Goal: Task Accomplishment & Management: Manage account settings

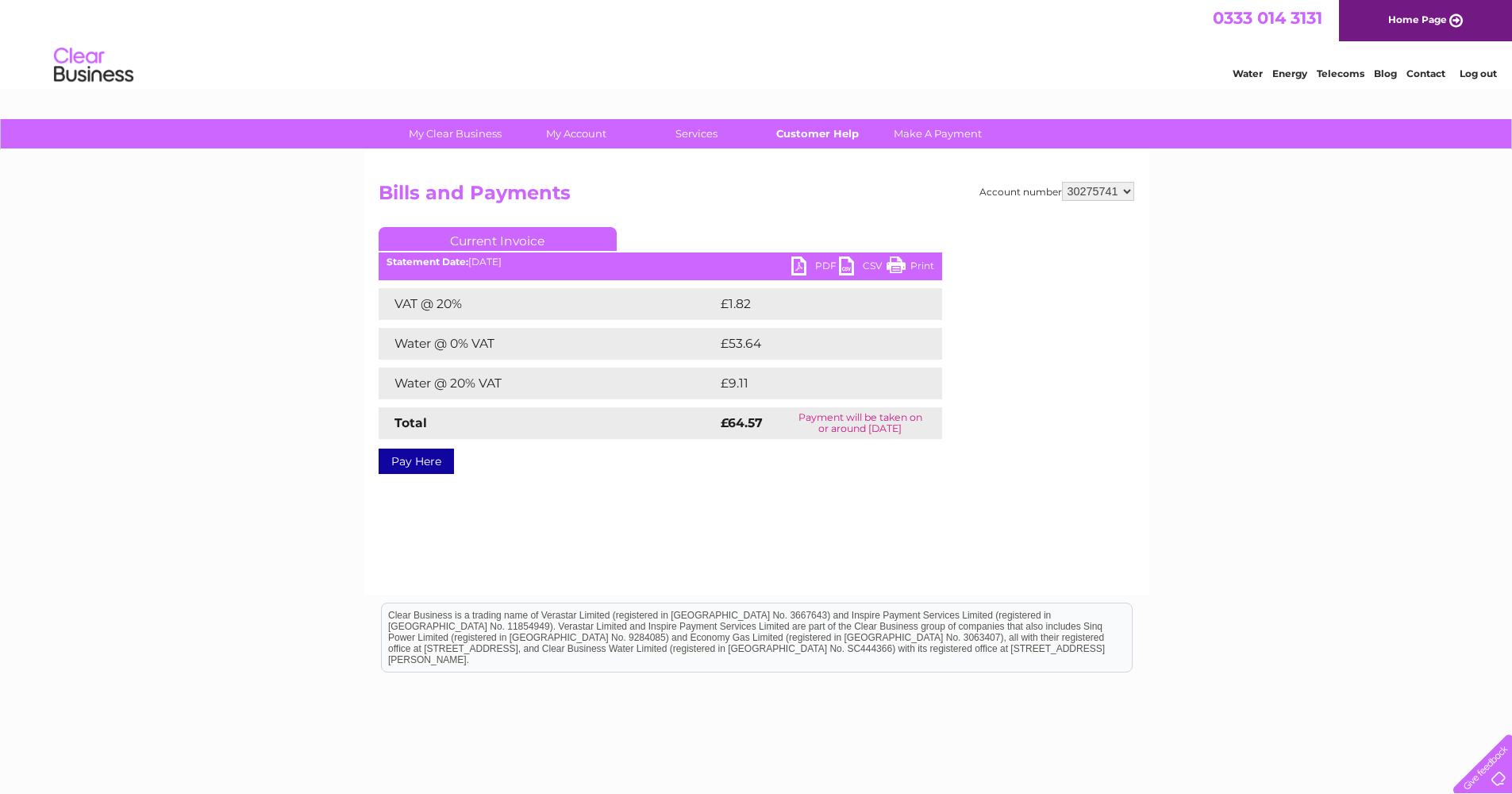
click at [828, 130] on link "Customer Help" at bounding box center [817, 134] width 131 height 30
click at [1242, 72] on link "Water" at bounding box center [1247, 73] width 30 height 12
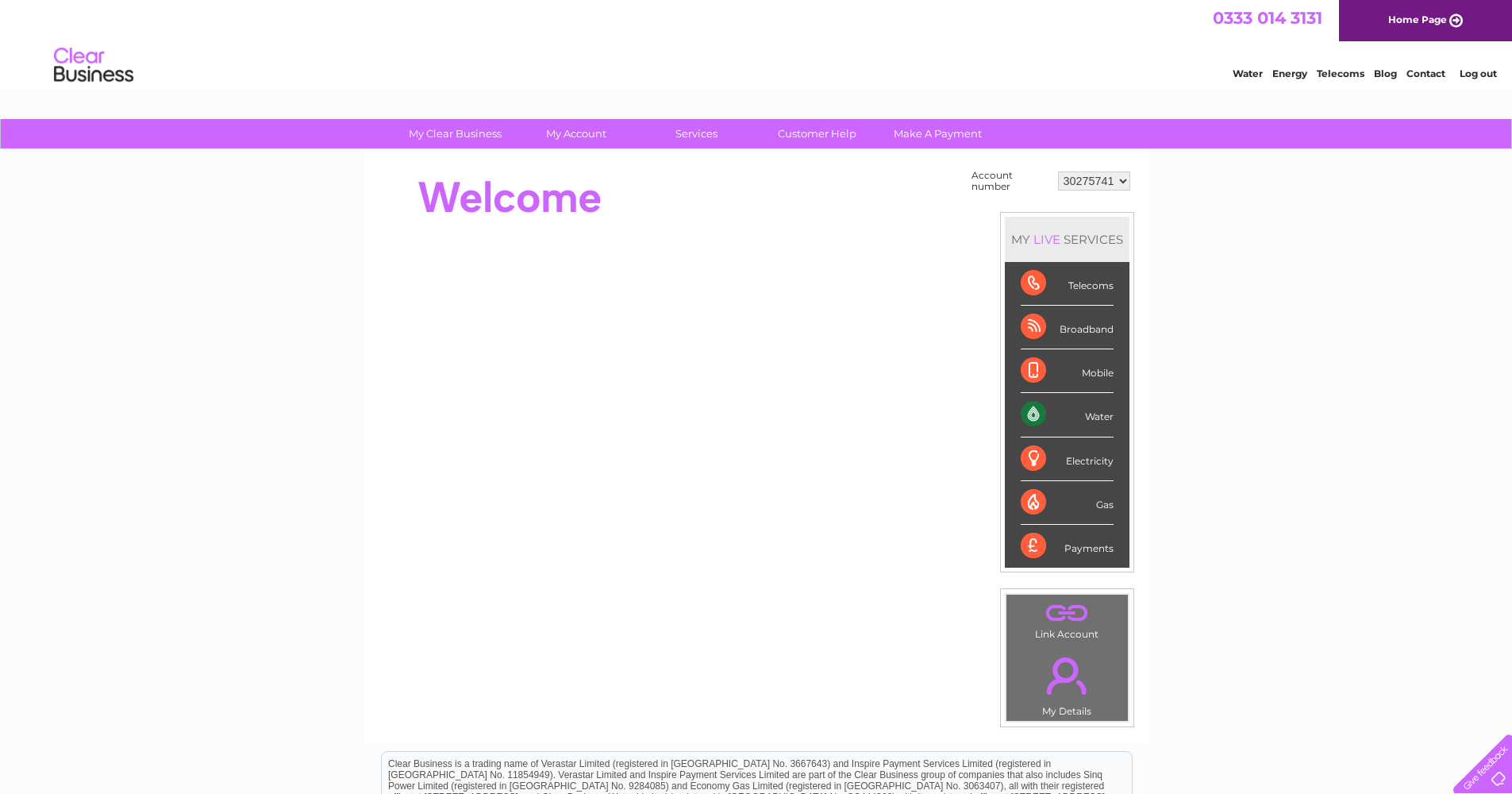
click at [1092, 413] on div "Water" at bounding box center [1067, 415] width 93 height 44
click at [1030, 412] on div "Water" at bounding box center [1067, 415] width 93 height 44
click at [1102, 419] on div "Water" at bounding box center [1067, 415] width 93 height 44
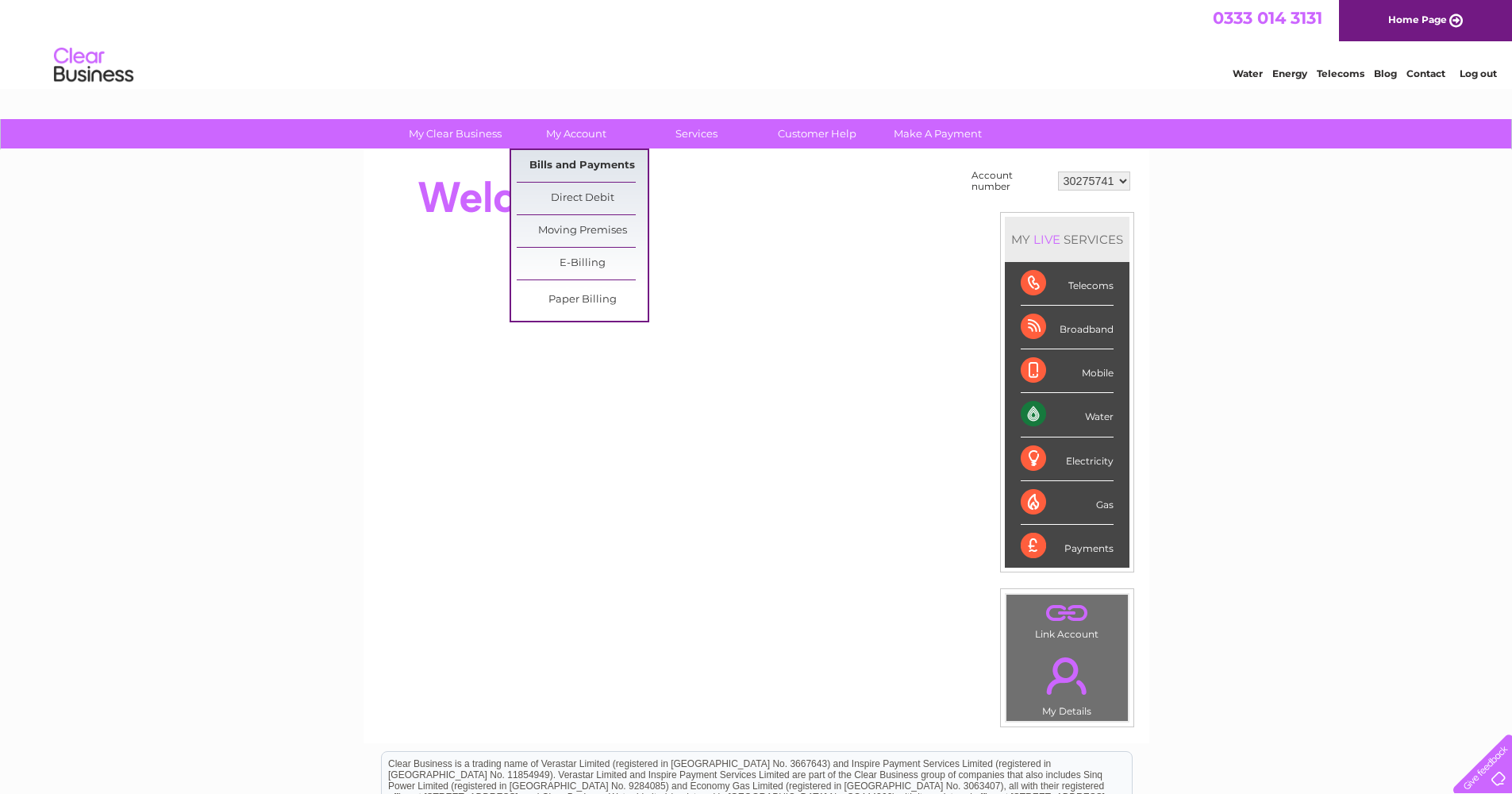
click at [558, 162] on link "Bills and Payments" at bounding box center [582, 165] width 131 height 32
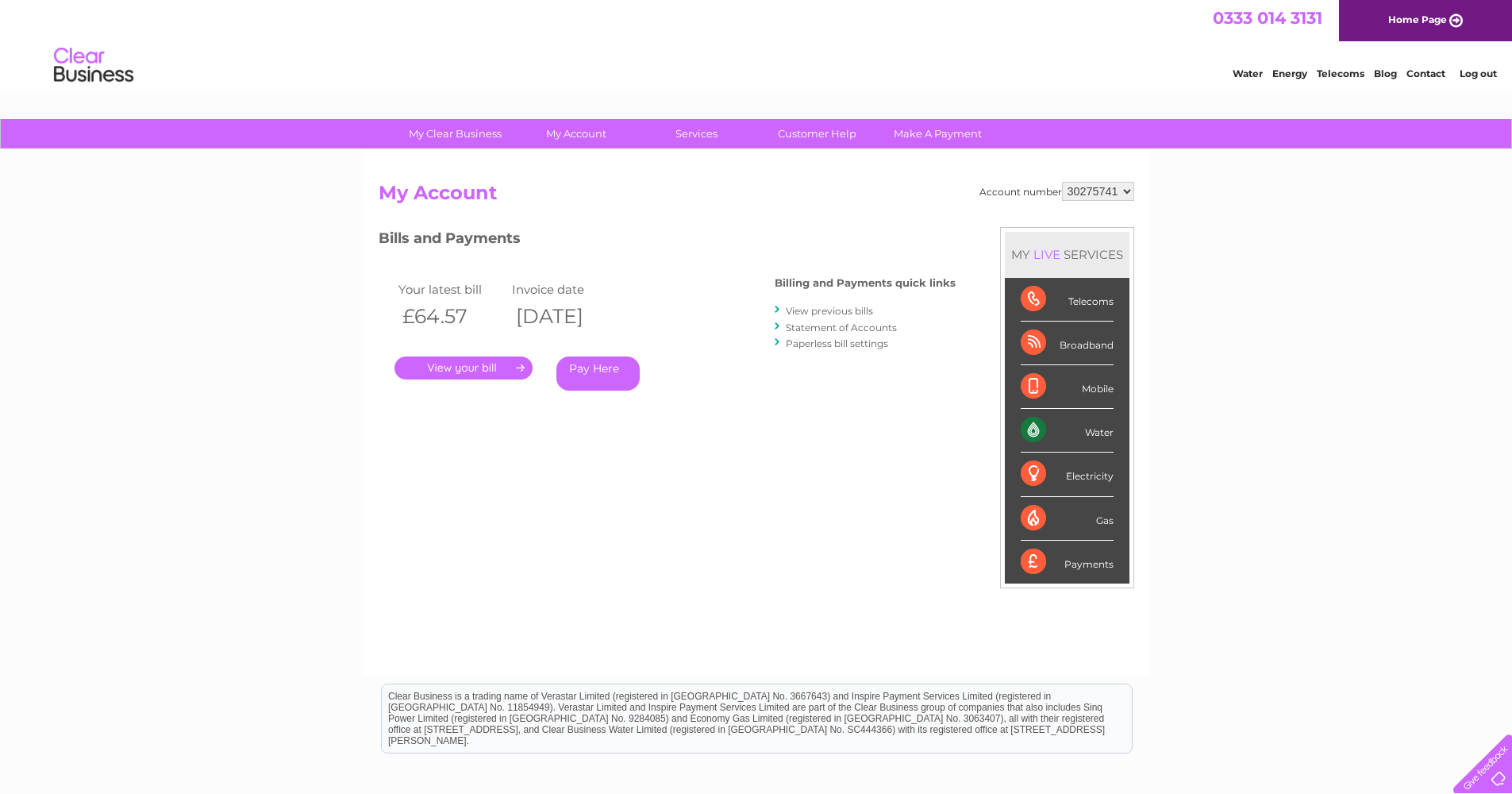
click at [481, 364] on link "." at bounding box center [463, 368] width 138 height 23
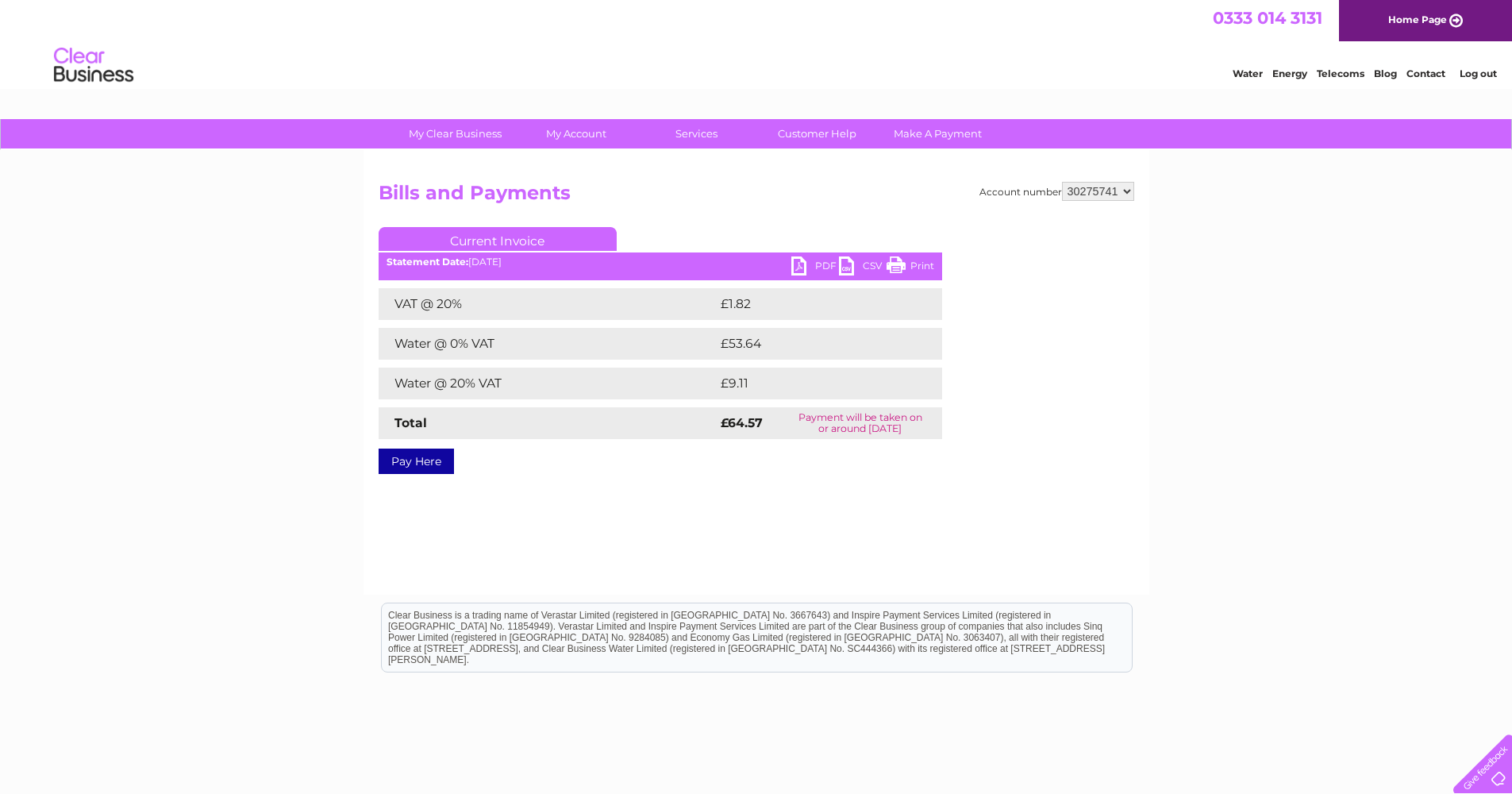
click at [800, 263] on link "PDF" at bounding box center [815, 268] width 48 height 23
click at [1487, 74] on link "Log out" at bounding box center [1477, 73] width 37 height 12
